Goal: Find specific page/section: Find specific page/section

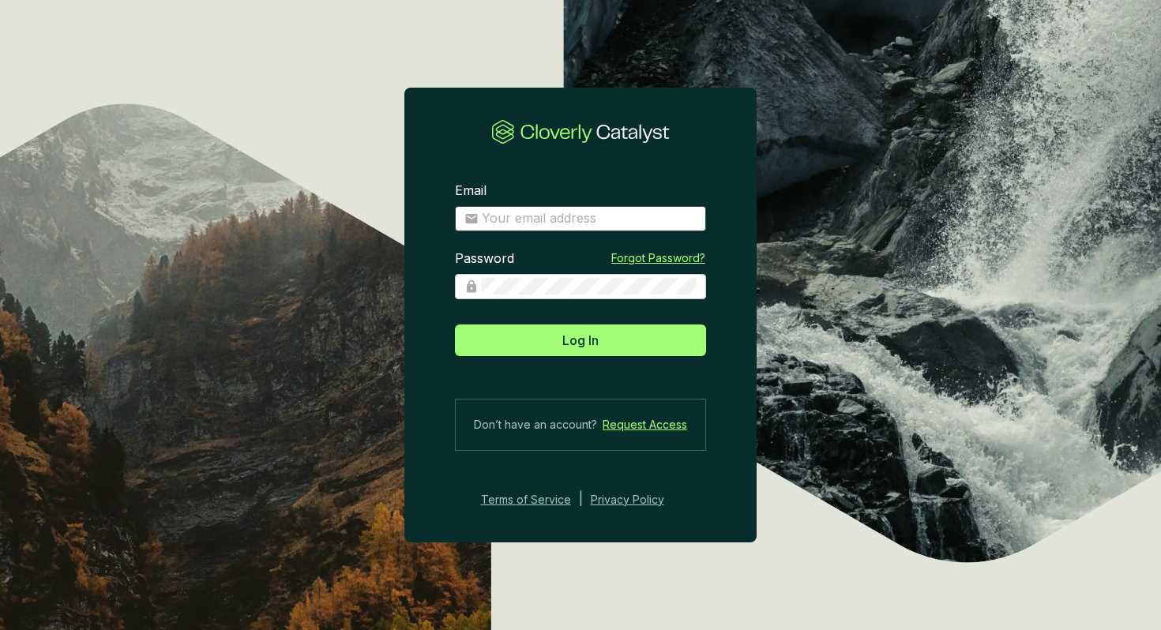
click at [572, 228] on span at bounding box center [580, 218] width 251 height 25
click at [594, 218] on input "Email" at bounding box center [589, 218] width 215 height 17
type input "[EMAIL_ADDRESS][DOMAIN_NAME]"
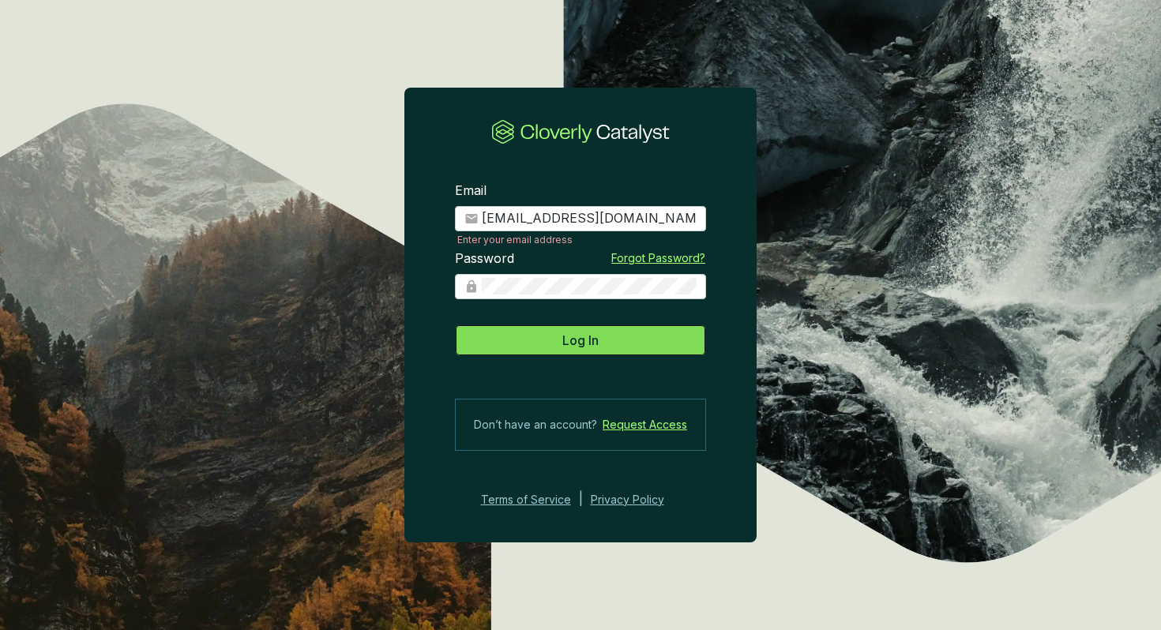
click at [585, 336] on span "Log In" at bounding box center [580, 340] width 36 height 19
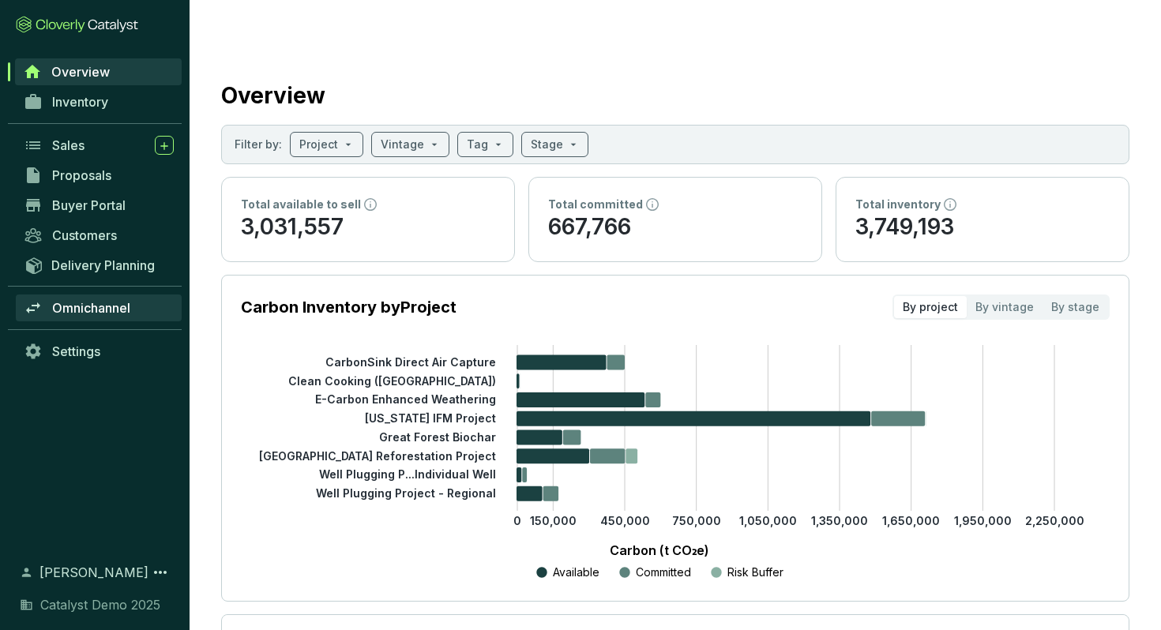
click at [88, 316] on link "Omnichannel" at bounding box center [99, 308] width 166 height 27
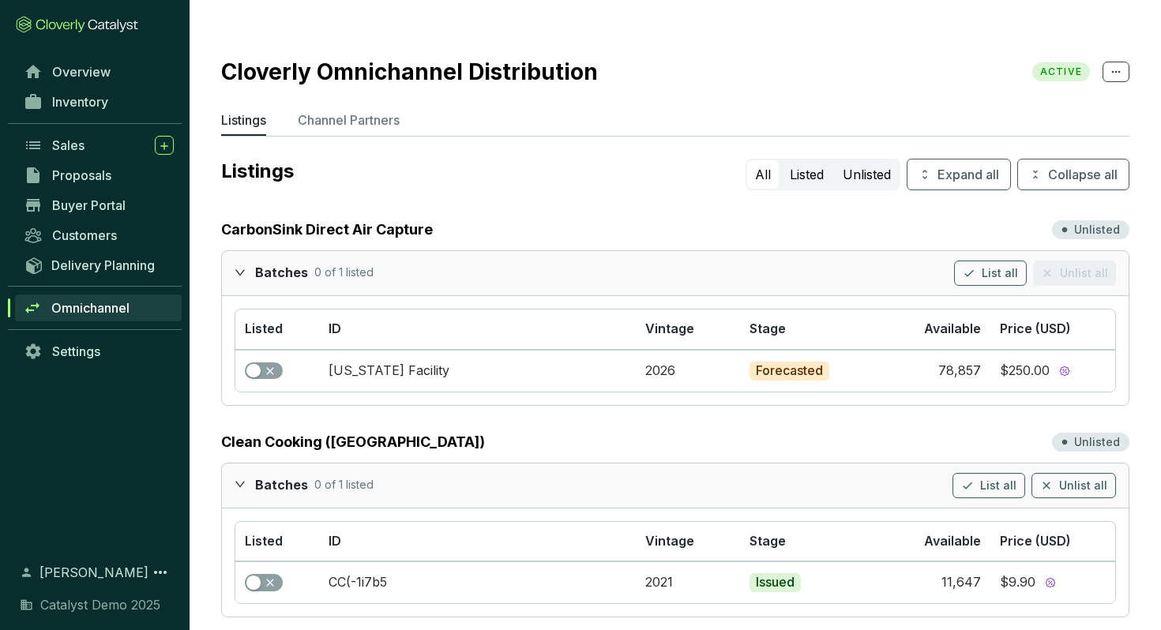
click at [235, 269] on icon "expanded" at bounding box center [239, 272] width 9 height 6
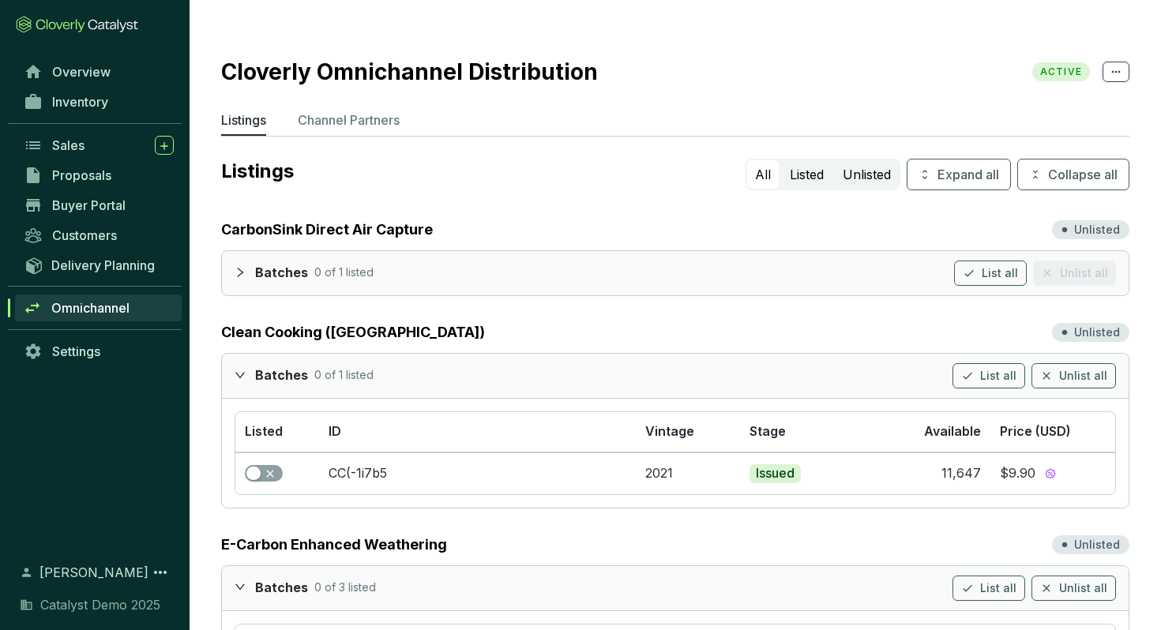
click at [244, 370] on icon "expanded" at bounding box center [240, 375] width 11 height 11
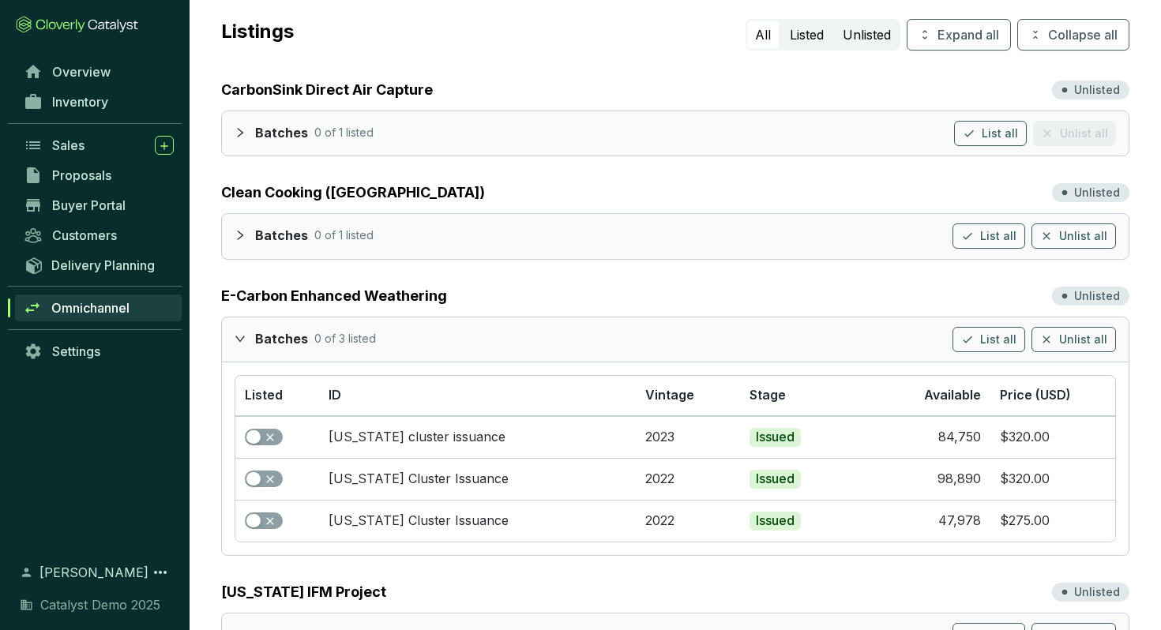
scroll to position [193, 0]
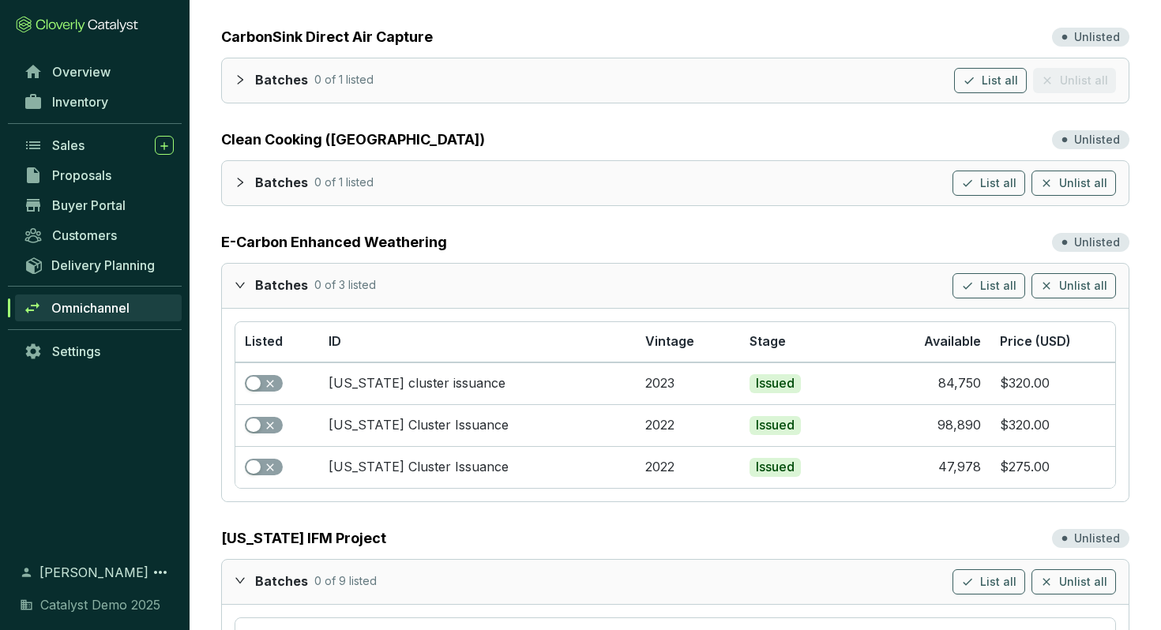
click at [242, 280] on icon "expanded" at bounding box center [240, 285] width 11 height 11
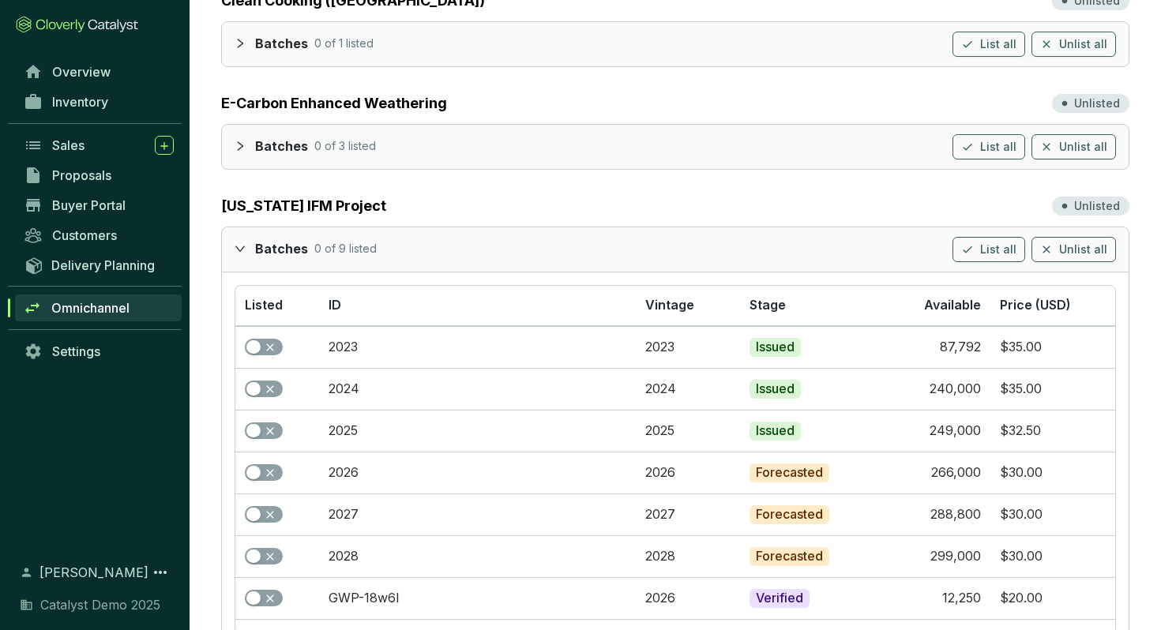
scroll to position [349, 0]
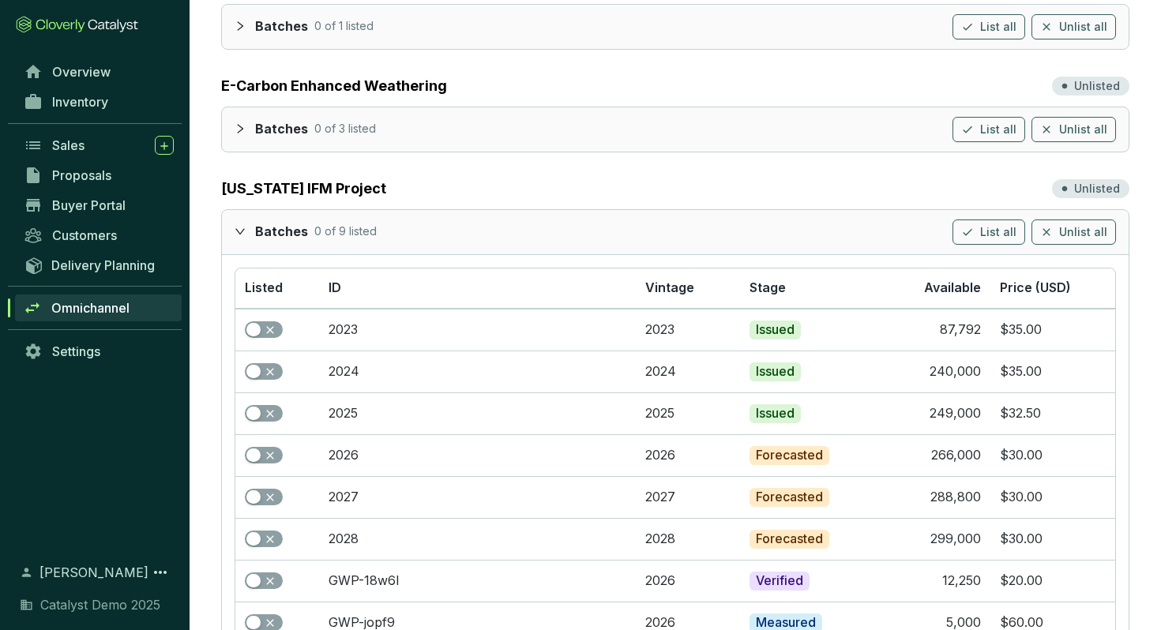
click at [240, 226] on icon "expanded" at bounding box center [240, 231] width 11 height 11
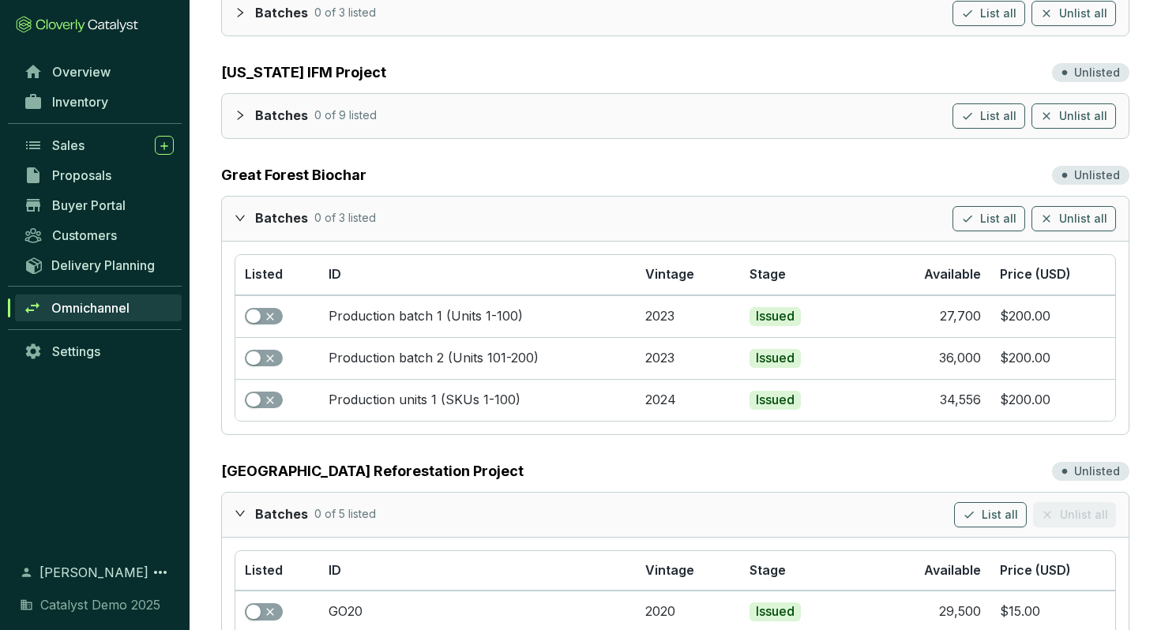
scroll to position [520, 0]
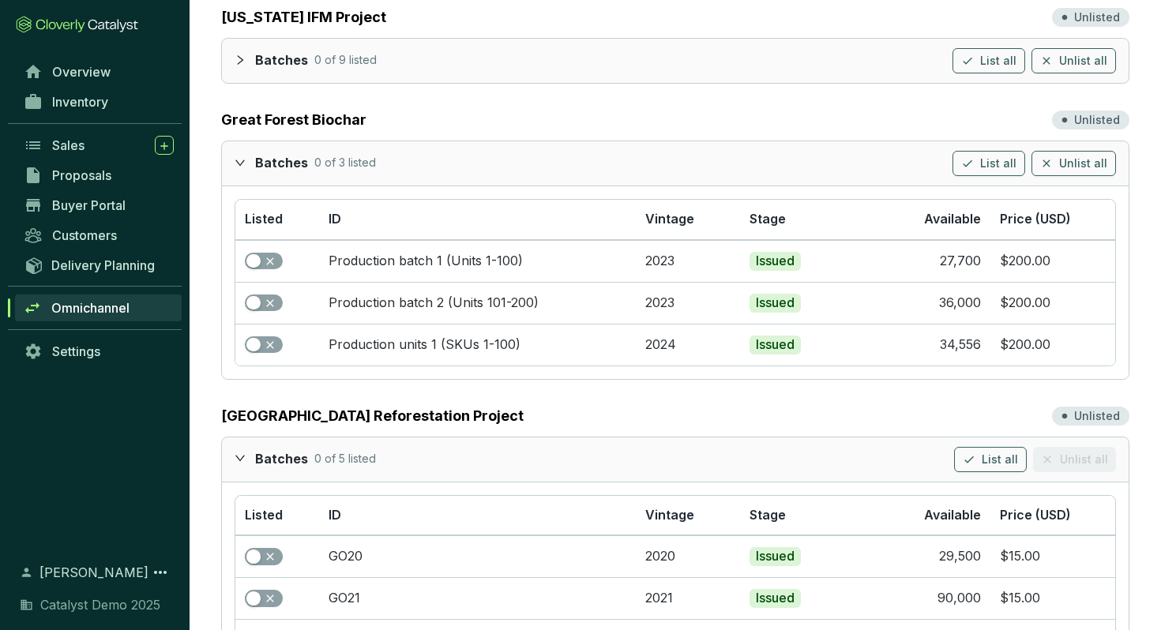
click at [240, 157] on icon "expanded" at bounding box center [240, 162] width 11 height 11
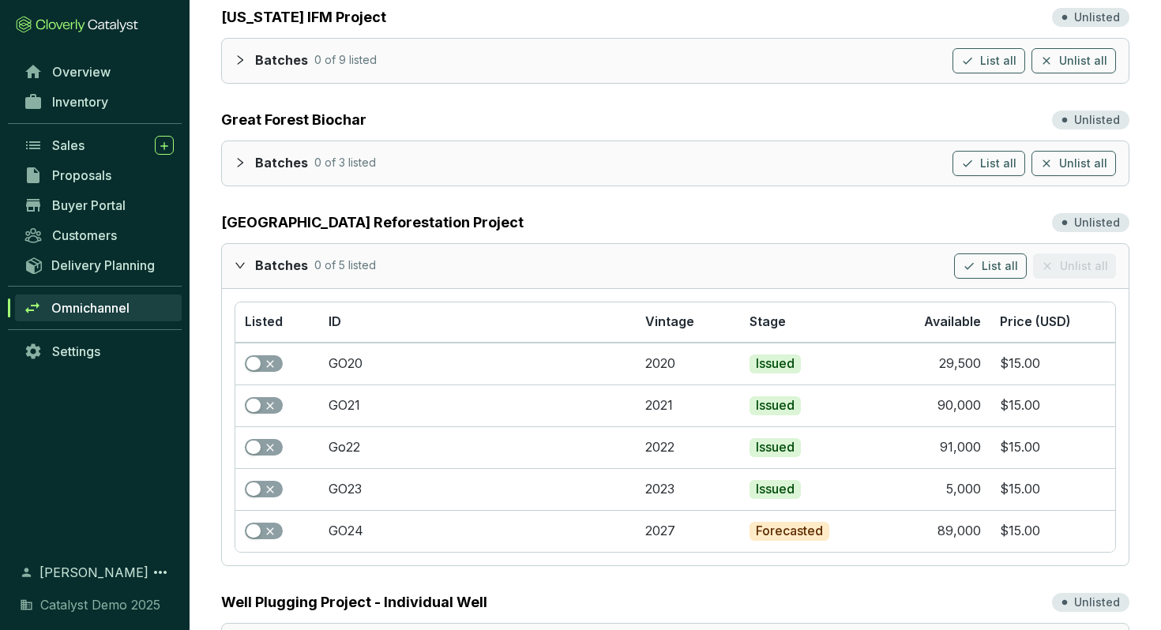
click at [238, 260] on icon "expanded" at bounding box center [240, 265] width 11 height 11
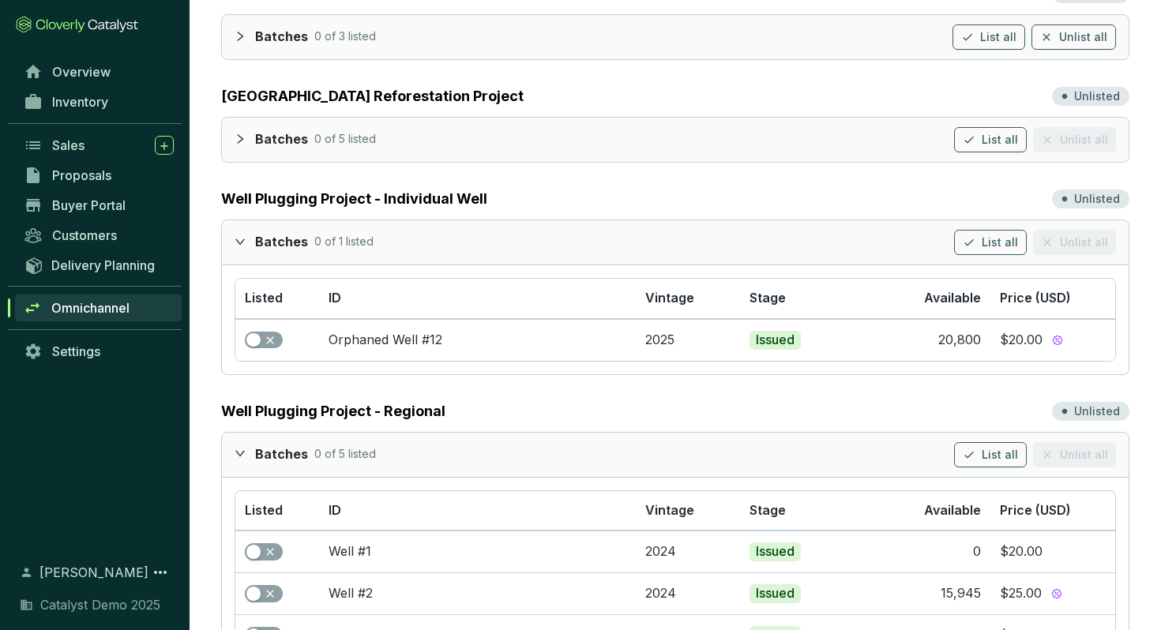
scroll to position [666, 0]
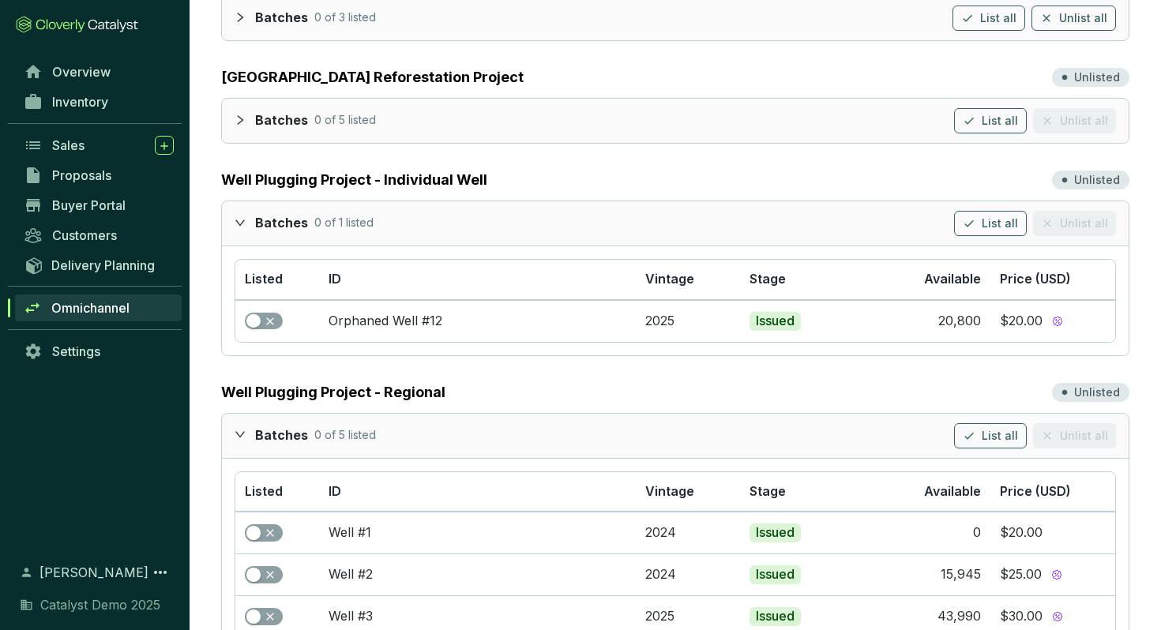
click at [243, 217] on icon "expanded" at bounding box center [240, 222] width 11 height 11
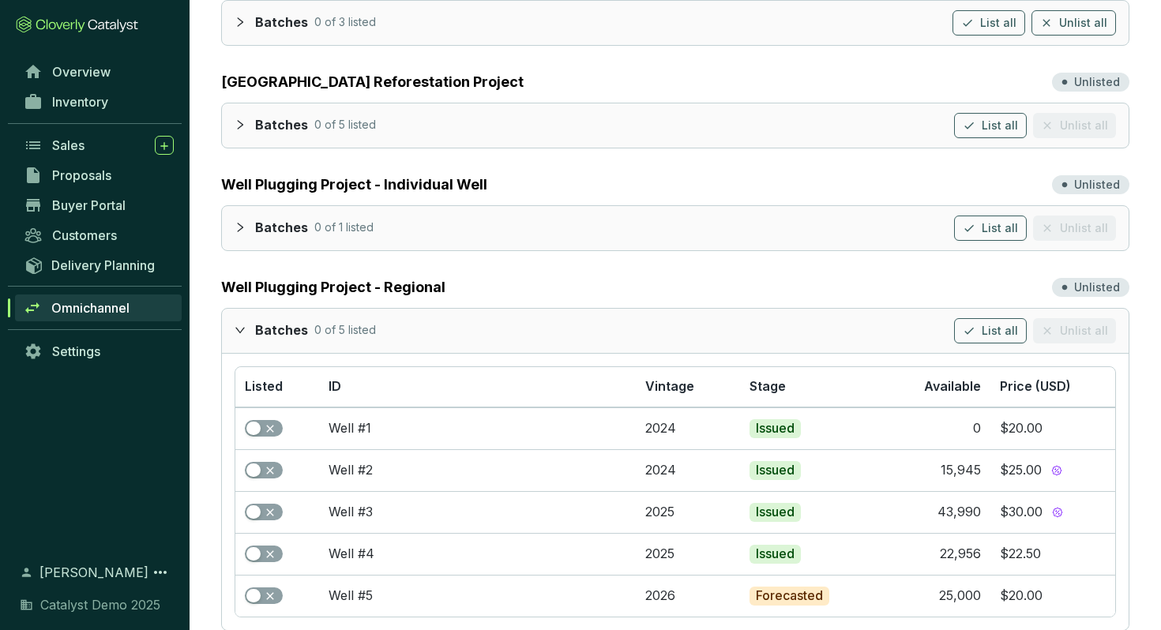
click at [231, 309] on div "Batches 0 of 5 listed List all Unlist all" at bounding box center [675, 331] width 907 height 44
click at [235, 325] on icon "expanded" at bounding box center [240, 330] width 11 height 11
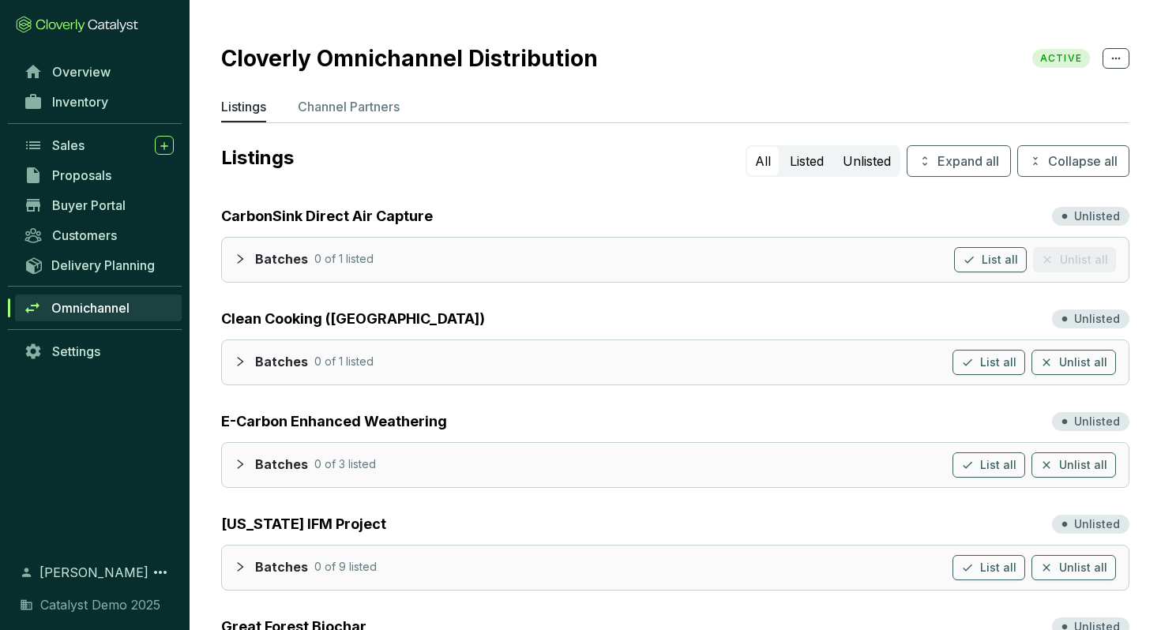
scroll to position [0, 0]
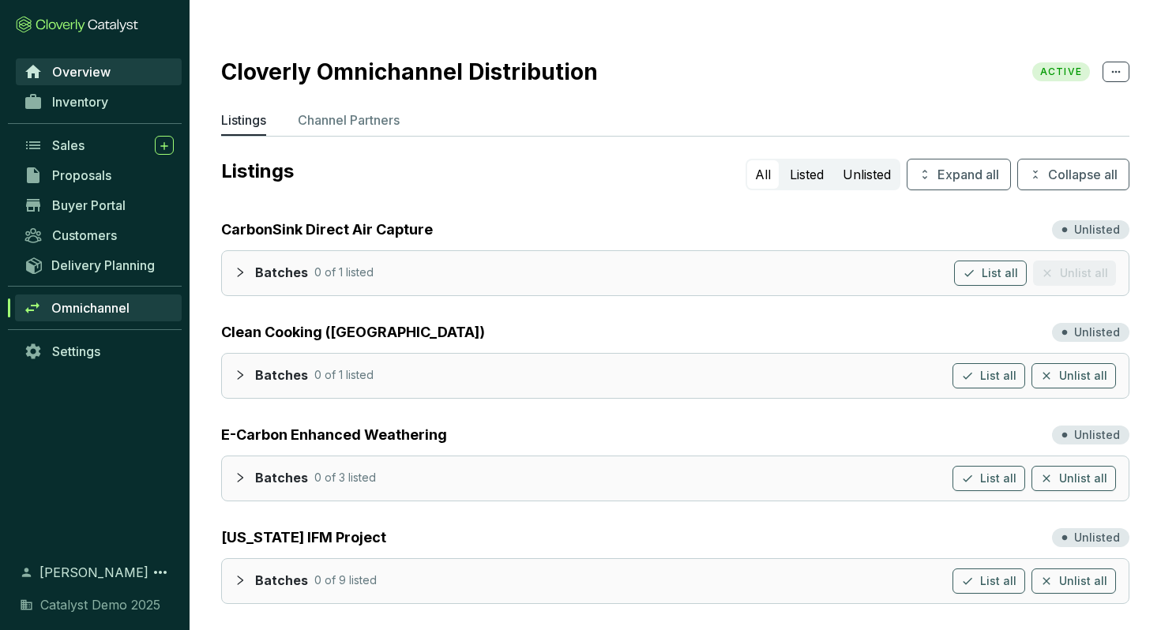
click at [100, 81] on link "Overview" at bounding box center [99, 71] width 166 height 27
